Goal: Find specific page/section: Find specific page/section

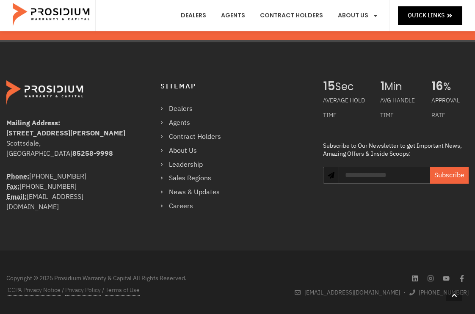
scroll to position [1567, 0]
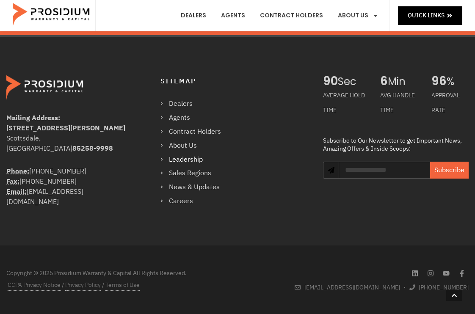
click at [192, 158] on link "Leadership" at bounding box center [195, 160] width 69 height 12
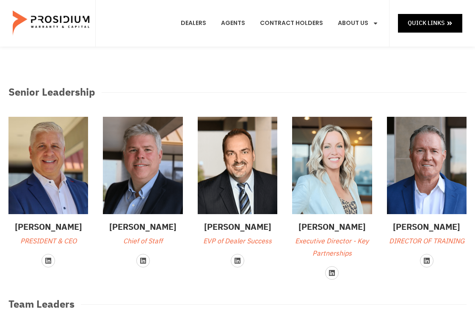
click at [54, 240] on p "PRESIDENT & CEO" at bounding box center [48, 241] width 80 height 12
click at [57, 226] on h3 "Travis Coulter" at bounding box center [48, 227] width 80 height 13
